Goal: Information Seeking & Learning: Learn about a topic

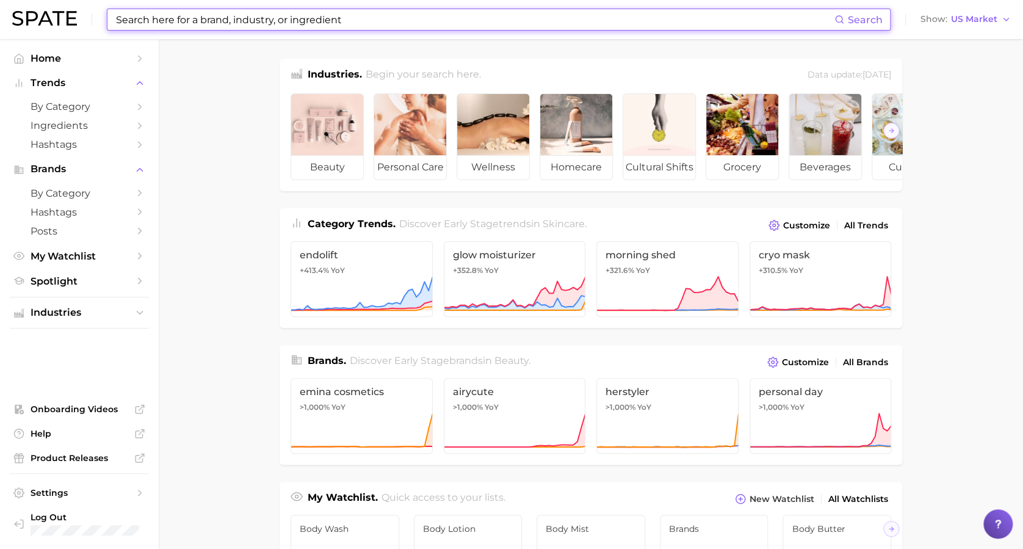
click at [193, 21] on input at bounding box center [474, 19] width 719 height 21
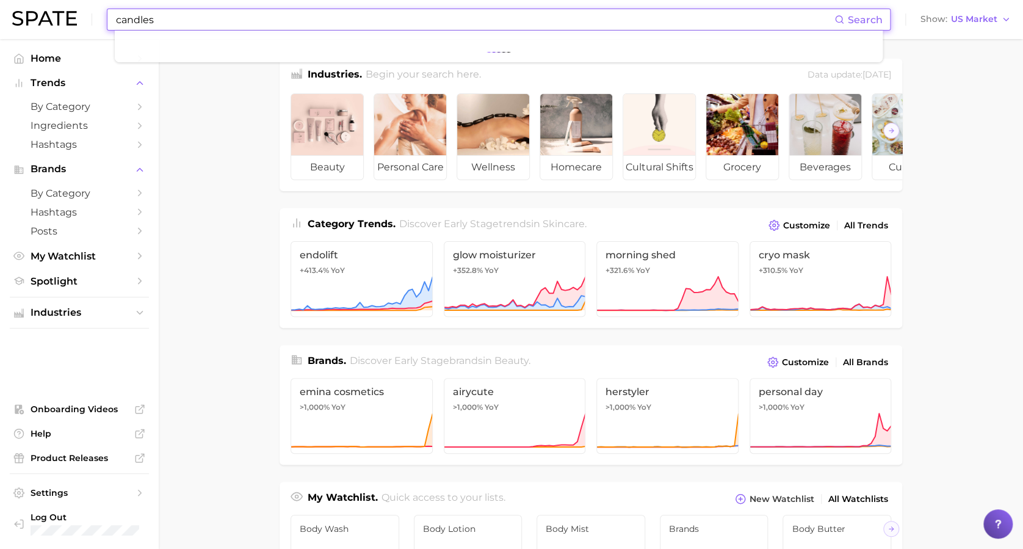
type input "candles"
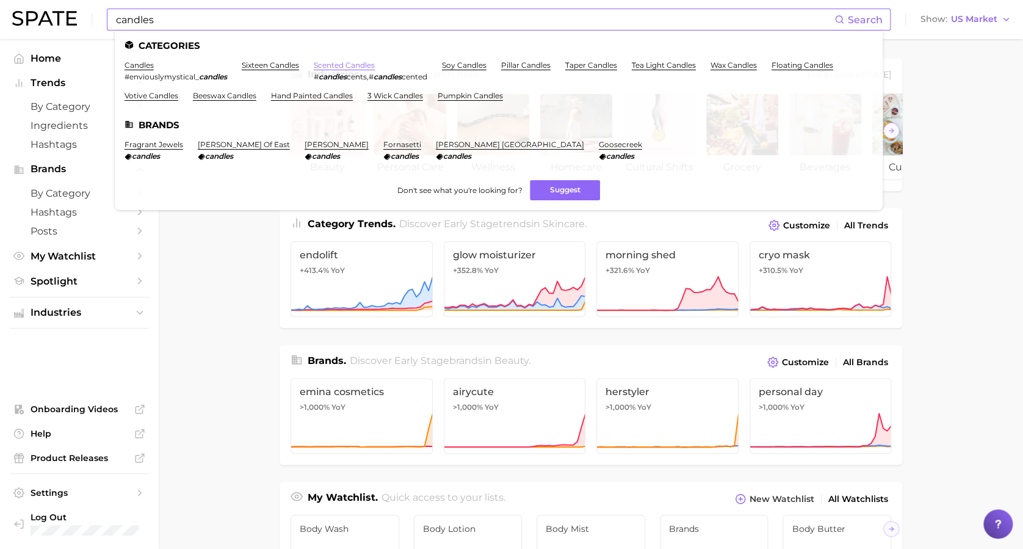
click at [344, 62] on link "scented candles" at bounding box center [344, 64] width 61 height 9
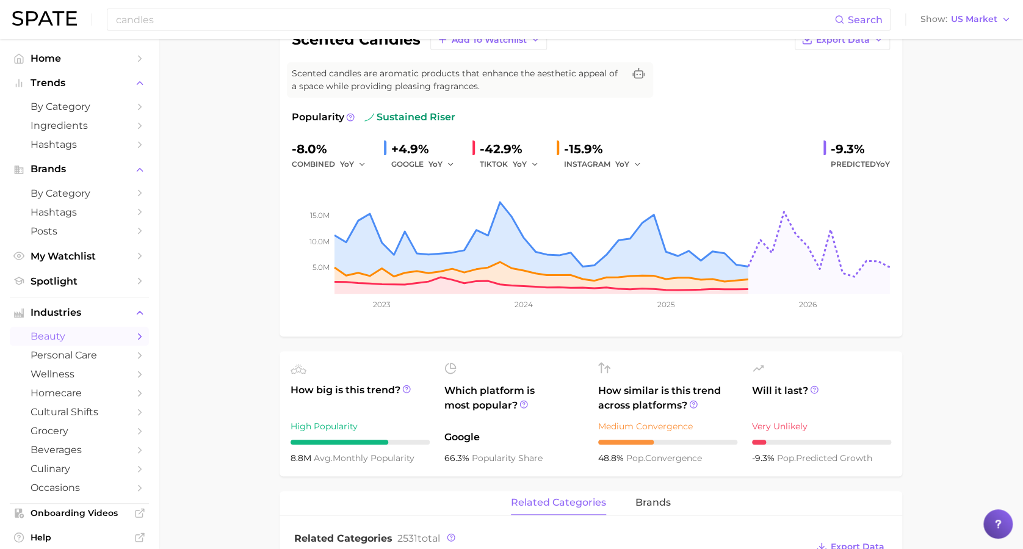
scroll to position [118, 0]
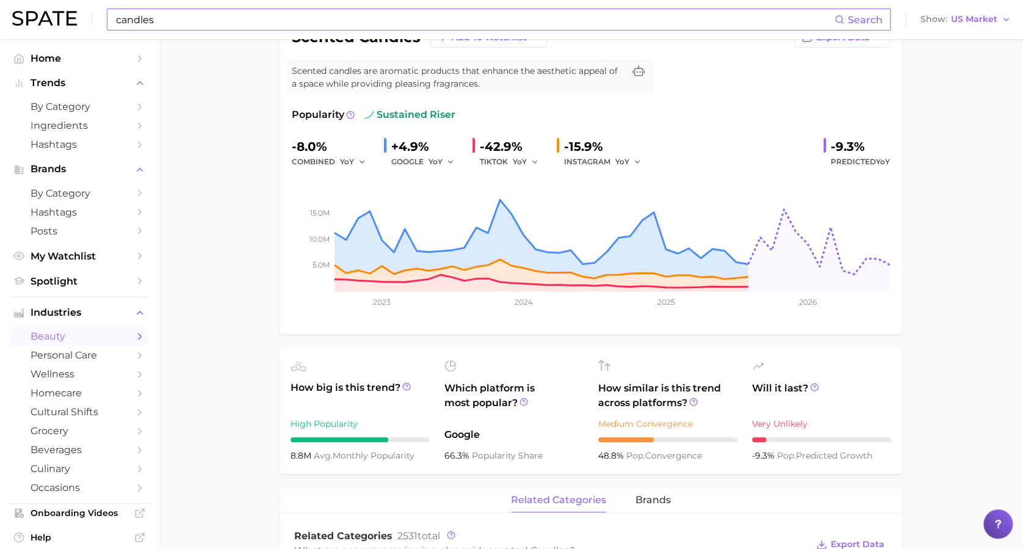
click at [134, 26] on input "candles" at bounding box center [474, 19] width 719 height 21
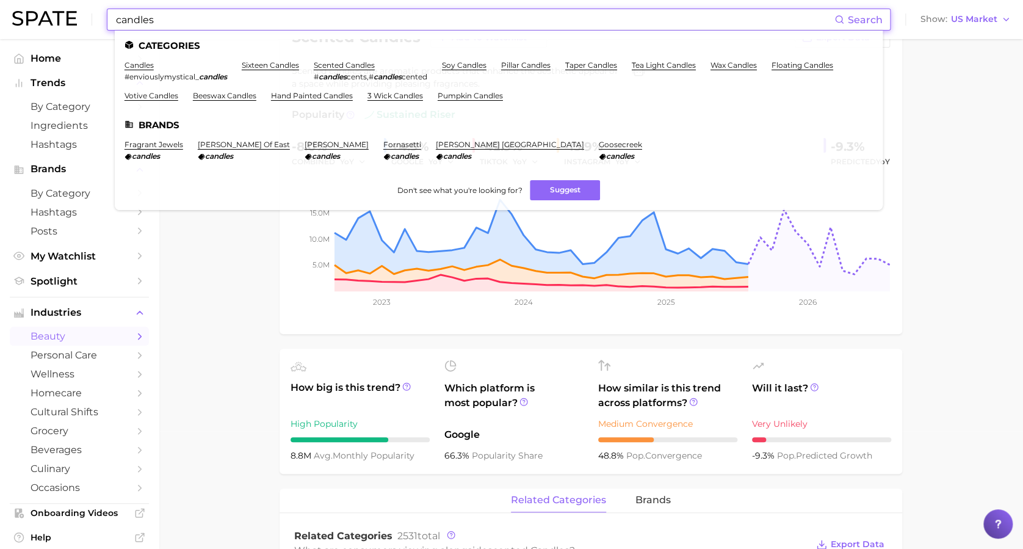
click at [134, 26] on input "candles" at bounding box center [474, 19] width 719 height 21
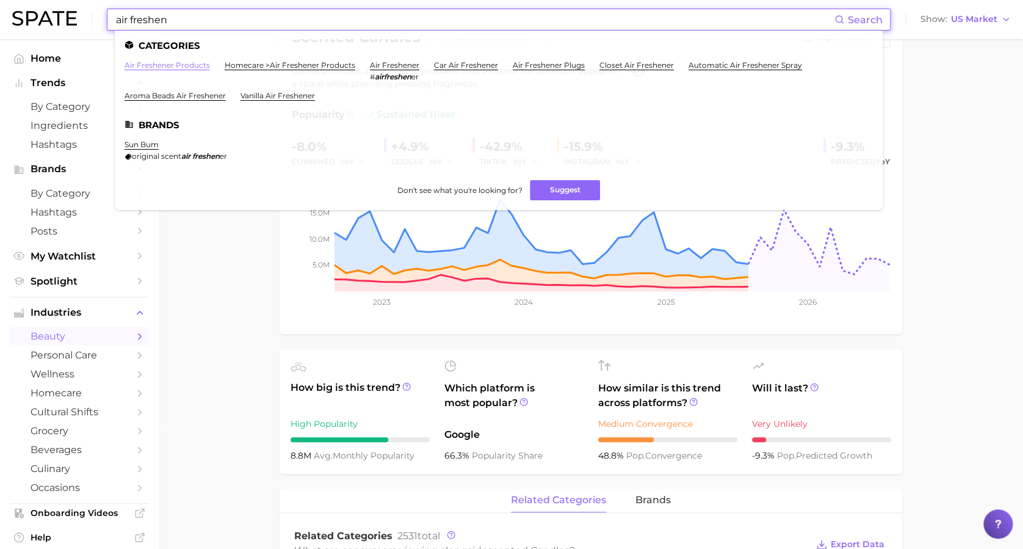
type input "air freshen"
click at [183, 63] on link "air freshener products" at bounding box center [166, 64] width 85 height 9
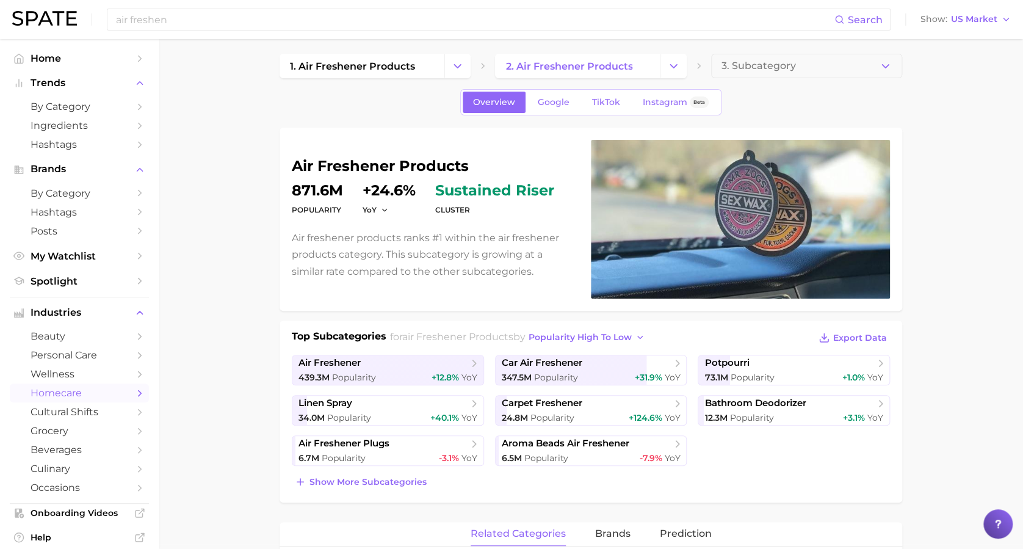
scroll to position [6, 0]
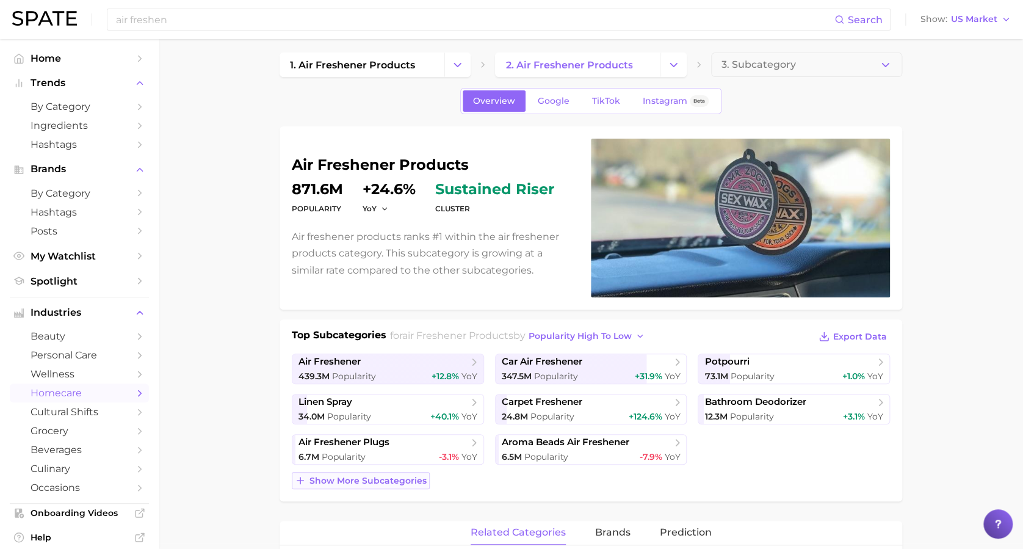
click at [374, 482] on span "Show more subcategories" at bounding box center [367, 480] width 117 height 10
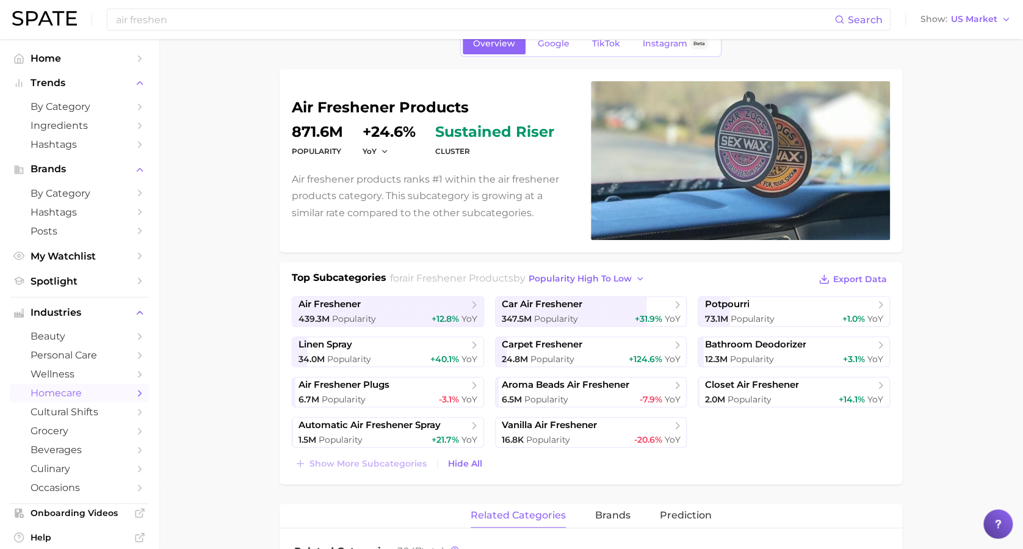
scroll to position [0, 0]
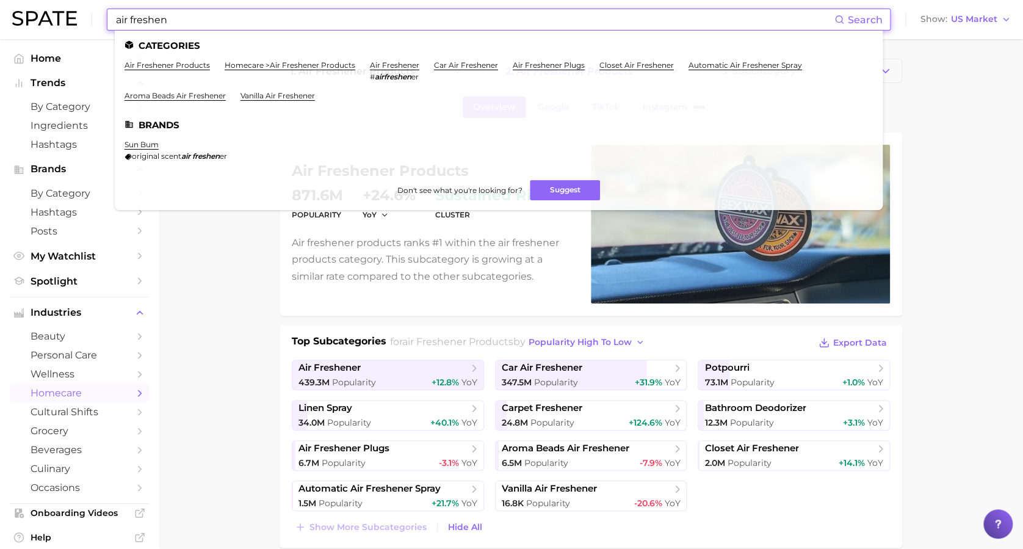
click at [337, 14] on input "air freshen" at bounding box center [474, 19] width 719 height 21
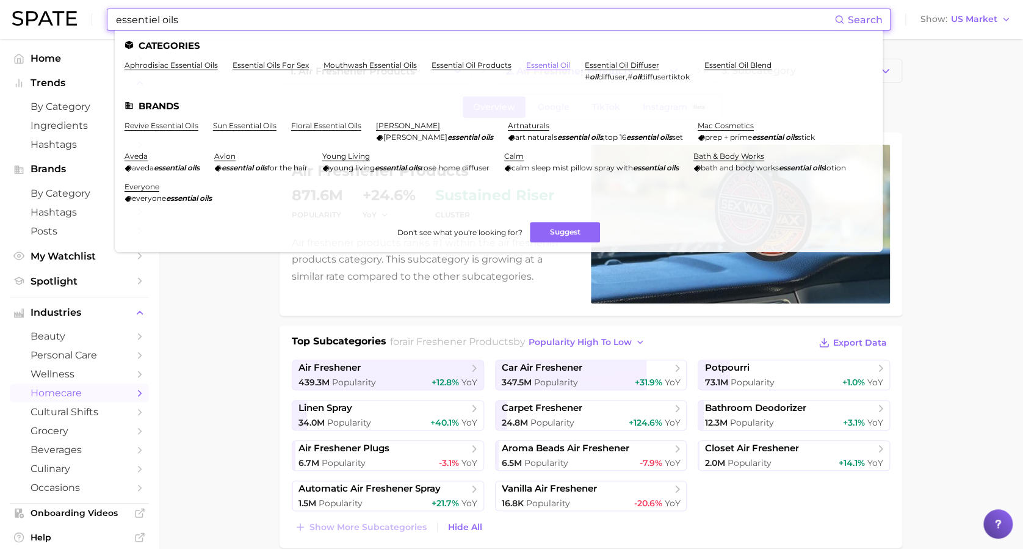
type input "essentiel oils"
click at [547, 63] on link "essential oil" at bounding box center [548, 64] width 44 height 9
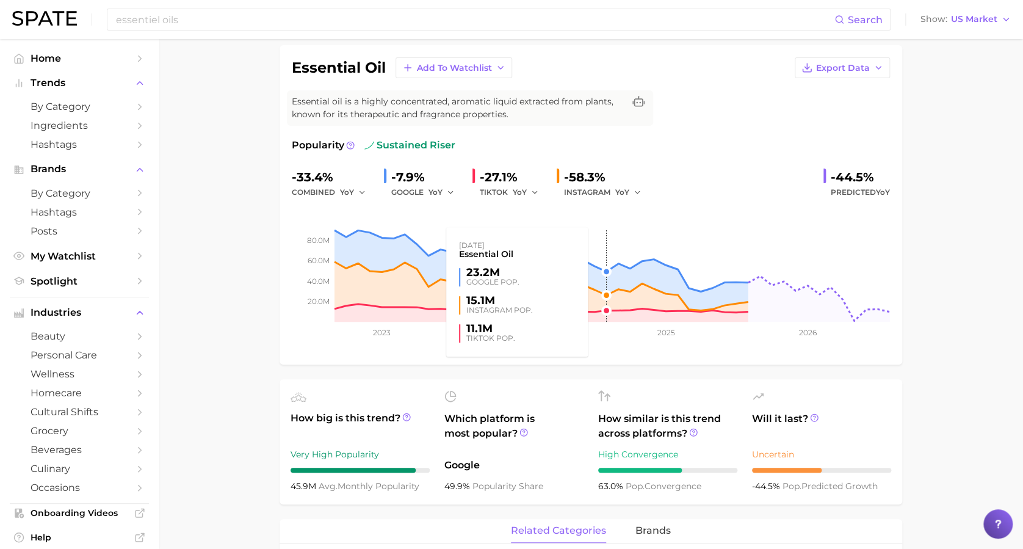
scroll to position [57, 0]
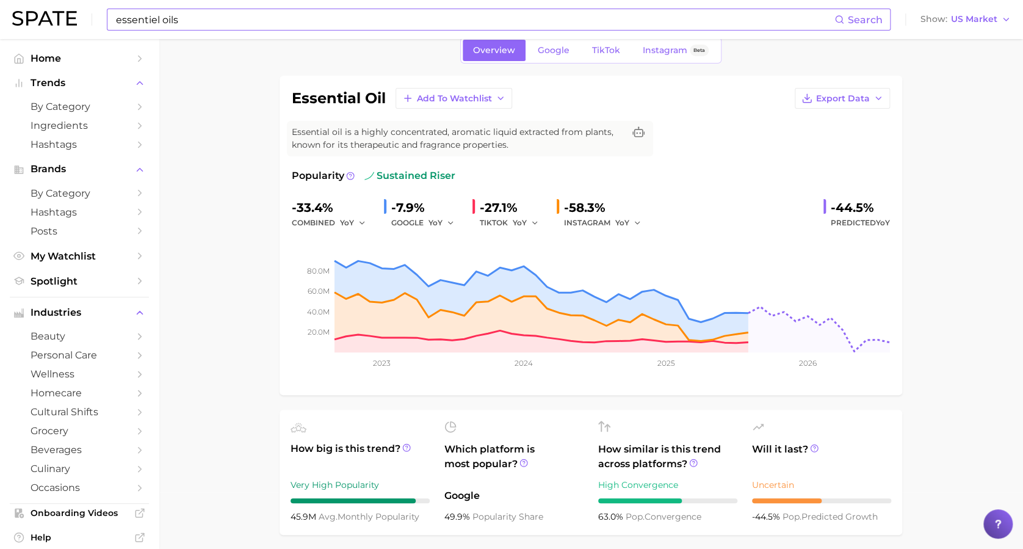
click at [334, 13] on input "essentiel oils" at bounding box center [474, 19] width 719 height 21
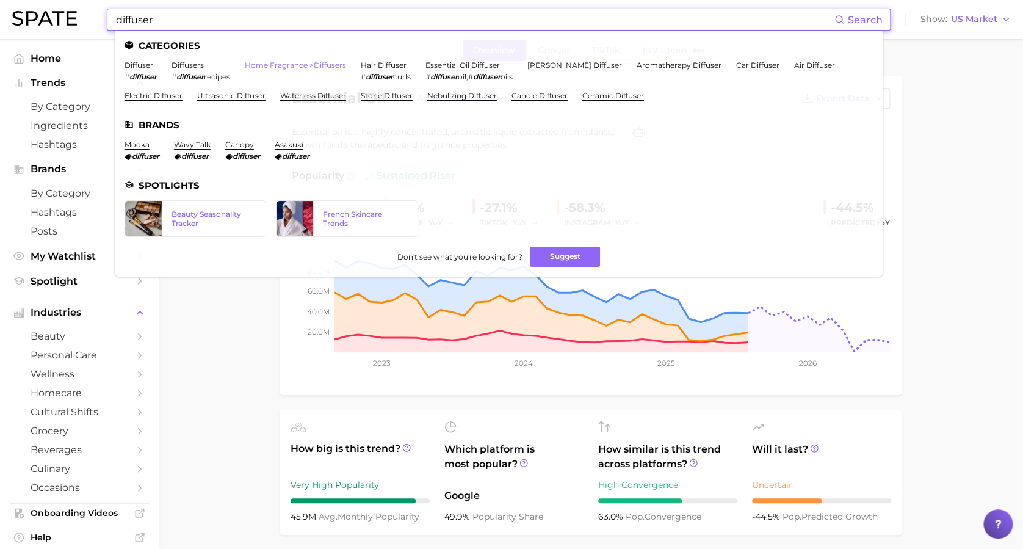
type input "diffuser"
click at [339, 63] on link "home fragrance > diffusers" at bounding box center [295, 64] width 101 height 9
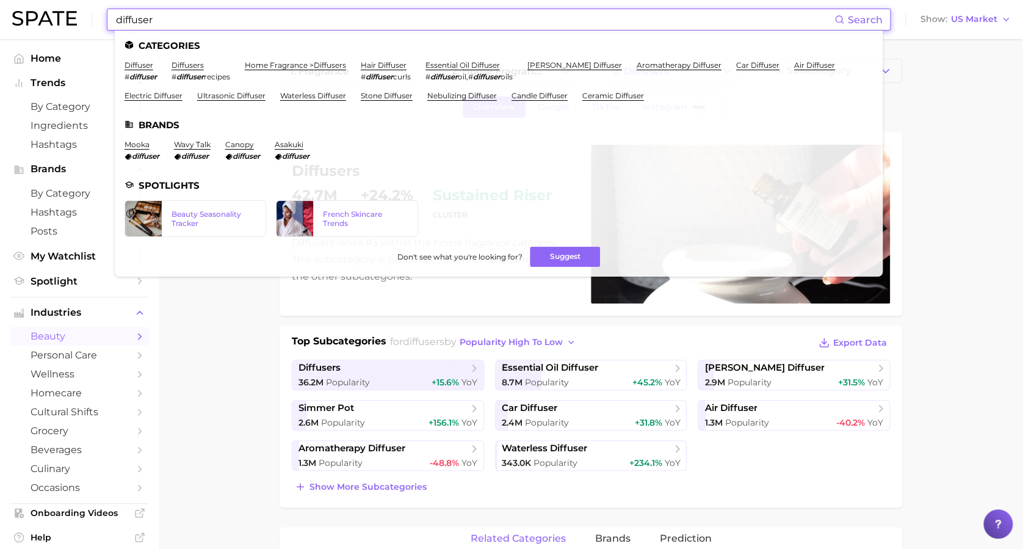
click at [308, 16] on input "diffuser" at bounding box center [474, 19] width 719 height 21
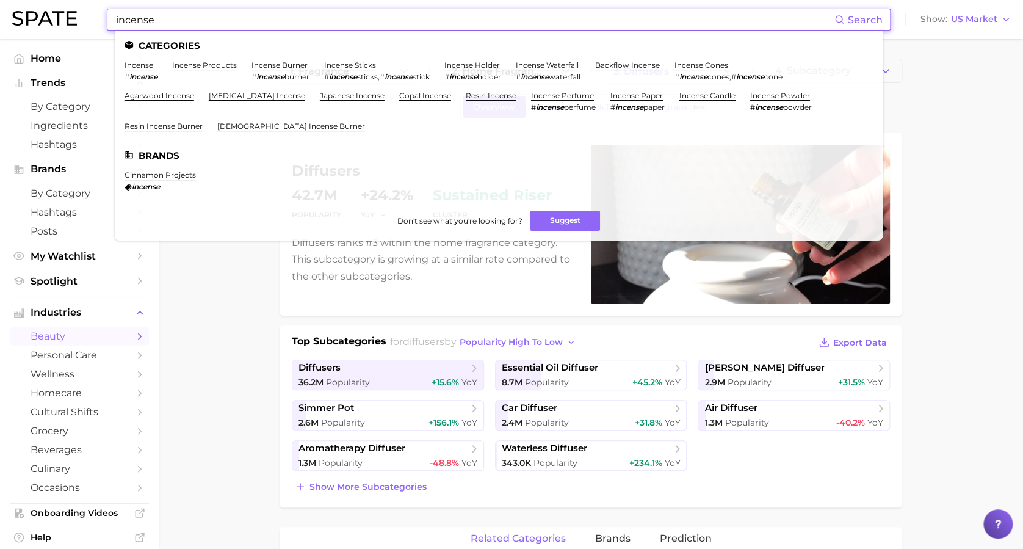
type input "incense"
click at [138, 68] on link "incense" at bounding box center [138, 64] width 29 height 9
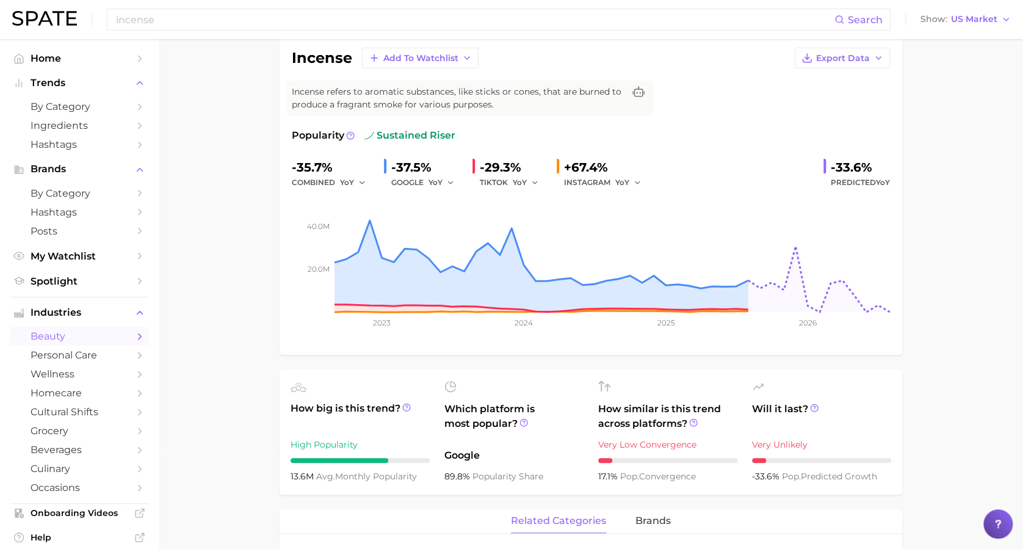
scroll to position [42, 0]
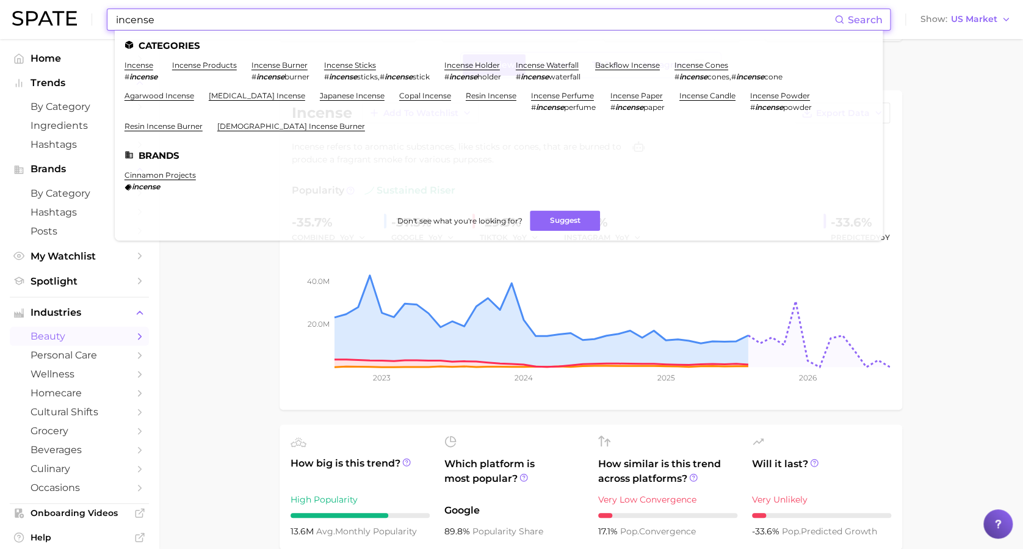
click at [152, 19] on input "incense" at bounding box center [474, 19] width 719 height 21
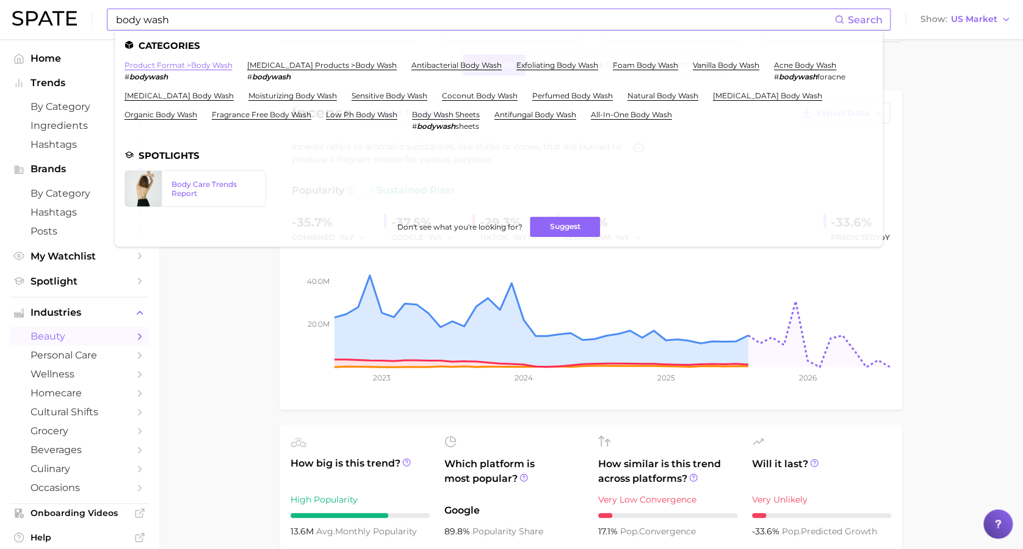
click at [180, 68] on link "product format > body wash" at bounding box center [178, 64] width 108 height 9
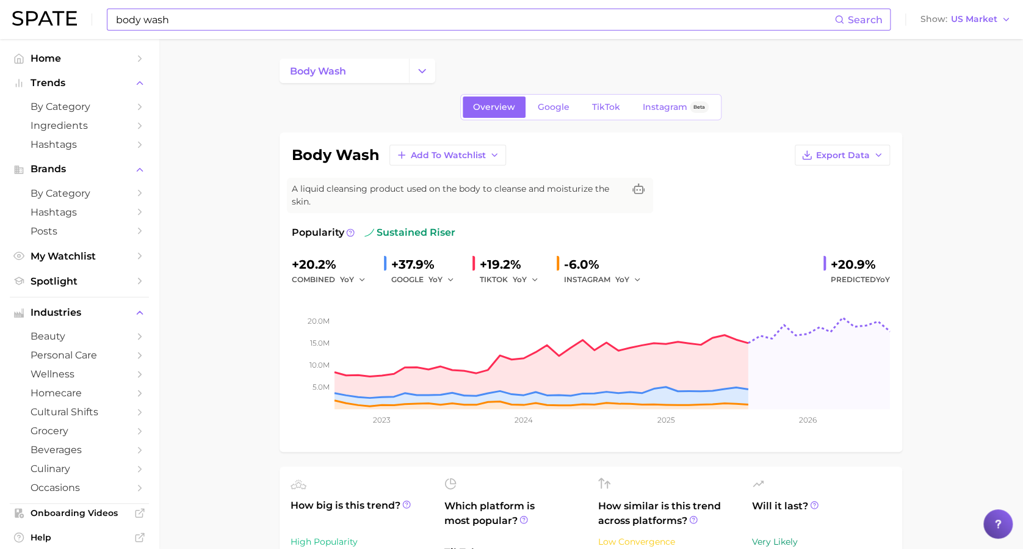
click at [184, 24] on input "body wash" at bounding box center [474, 19] width 719 height 21
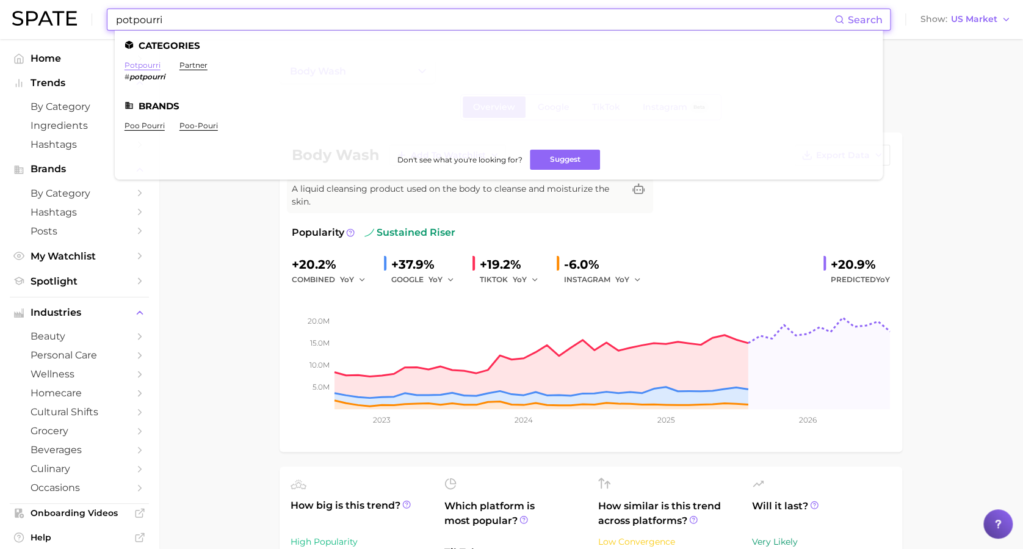
type input "potpourri"
click at [150, 62] on link "potpourri" at bounding box center [142, 64] width 36 height 9
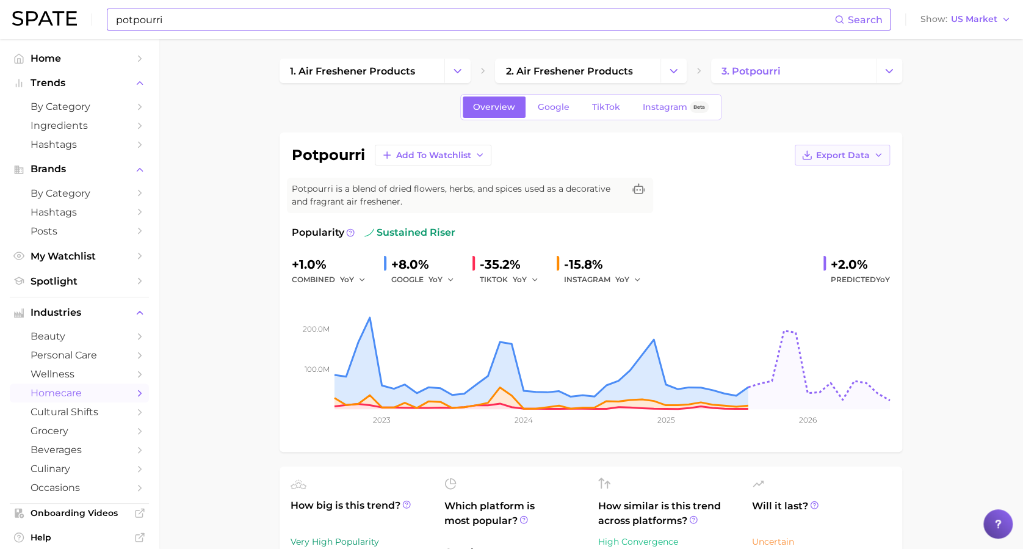
click at [862, 150] on span "Export Data" at bounding box center [843, 155] width 54 height 10
click at [806, 178] on span "Time Series CSV" at bounding box center [811, 178] width 71 height 10
